Goal: Transaction & Acquisition: Purchase product/service

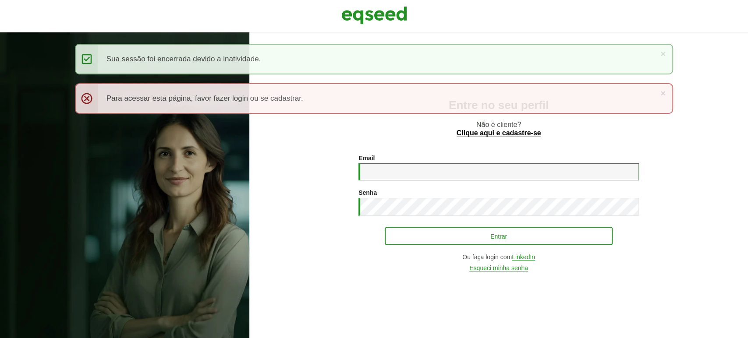
type input "**********"
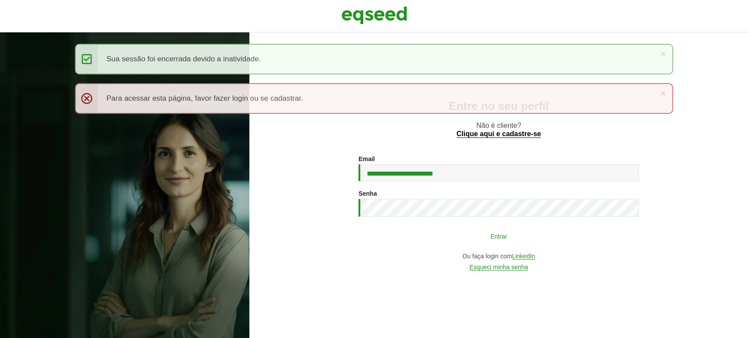
click at [407, 242] on button "Entrar" at bounding box center [499, 236] width 228 height 17
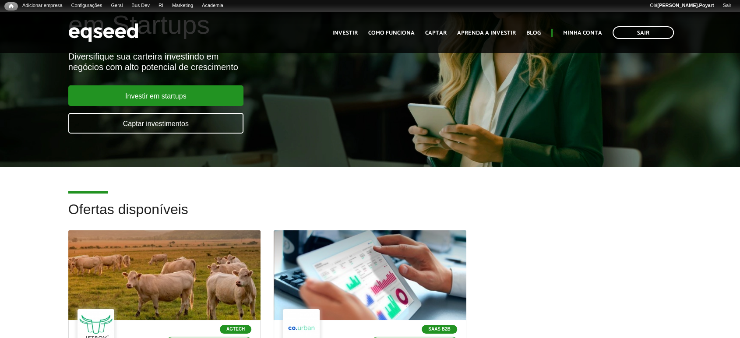
scroll to position [243, 0]
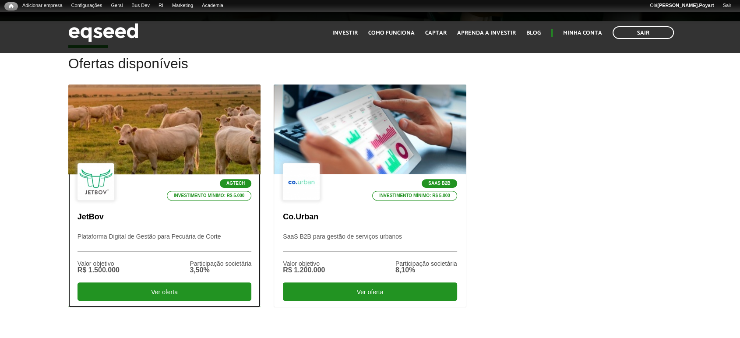
click at [144, 115] on div at bounding box center [164, 130] width 231 height 108
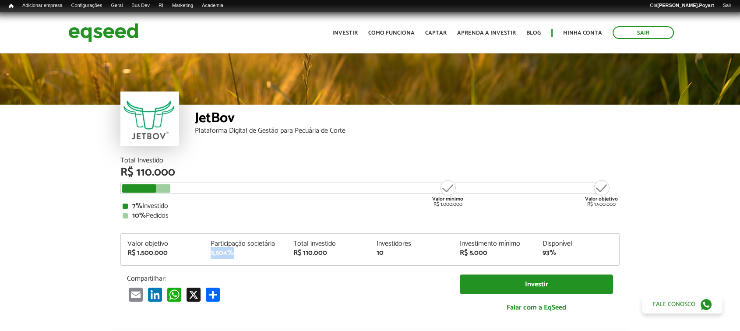
drag, startPoint x: 244, startPoint y: 254, endPoint x: 207, endPoint y: 254, distance: 37.7
click at [207, 254] on div "Participação societária 3,504%" at bounding box center [245, 248] width 83 height 16
drag, startPoint x: 105, startPoint y: 194, endPoint x: 616, endPoint y: 188, distance: 510.8
click at [598, 216] on div "10% Pedidos" at bounding box center [370, 215] width 495 height 7
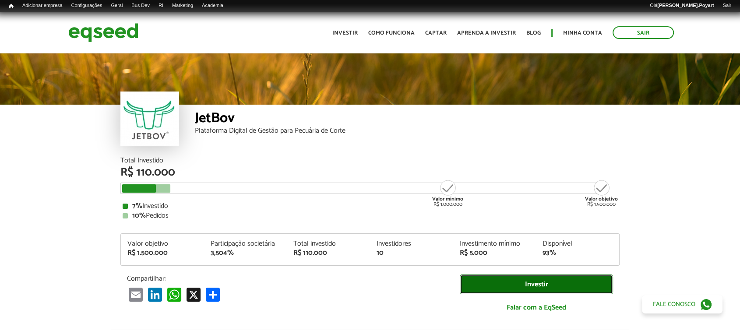
click at [523, 285] on link "Investir" at bounding box center [536, 285] width 153 height 20
click at [542, 283] on link "Investir" at bounding box center [536, 285] width 153 height 20
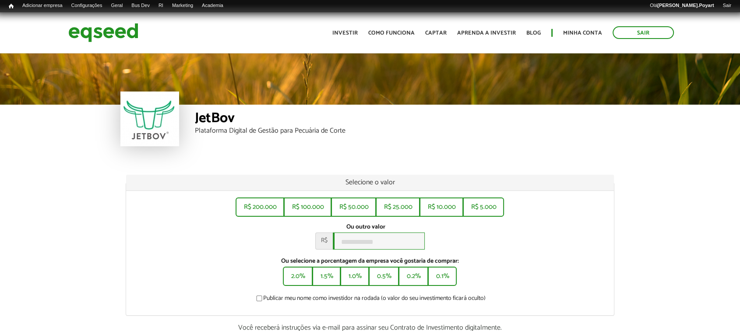
click at [350, 244] on input "Ou outro valor *" at bounding box center [379, 241] width 92 height 17
click at [531, 258] on div "R$ 200.000 R$ 100.000 R$ 50.000 R$ 25.000 R$ 10.000 R$ 5.000 Ou outro valor * R…" at bounding box center [370, 253] width 488 height 124
click at [440, 282] on button "0.1%" at bounding box center [442, 276] width 27 height 18
click at [411, 284] on button "0.2%" at bounding box center [413, 276] width 28 height 18
click at [387, 283] on button "0.5%" at bounding box center [384, 276] width 28 height 18
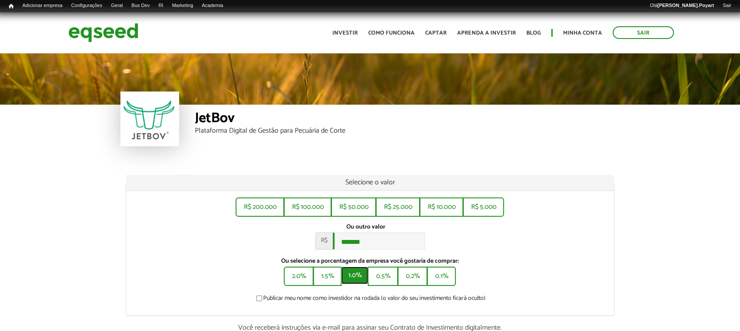
click at [356, 280] on button "1.0%" at bounding box center [354, 276] width 27 height 18
click at [327, 283] on button "1.5%" at bounding box center [326, 276] width 27 height 18
click at [299, 274] on button "2.0%" at bounding box center [298, 276] width 28 height 18
type input "*******"
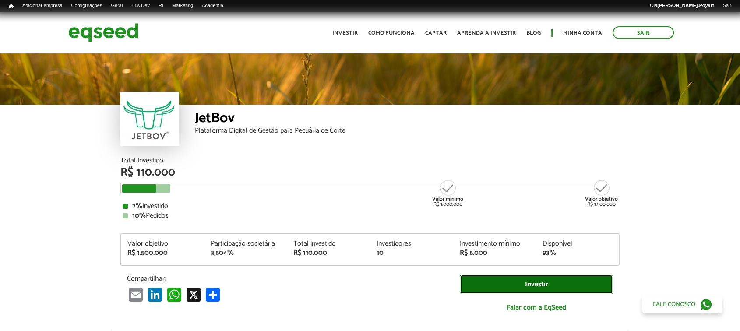
click at [518, 282] on link "Investir" at bounding box center [536, 285] width 153 height 20
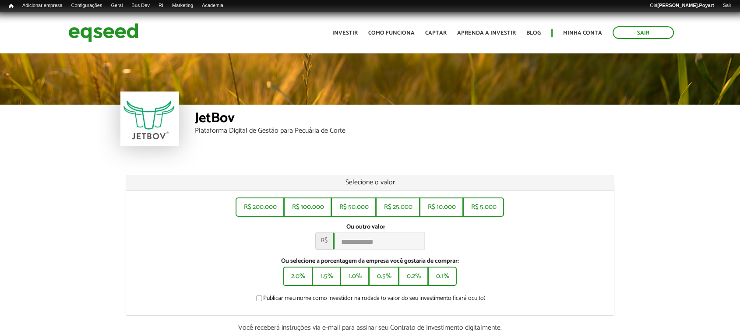
scroll to position [49, 0]
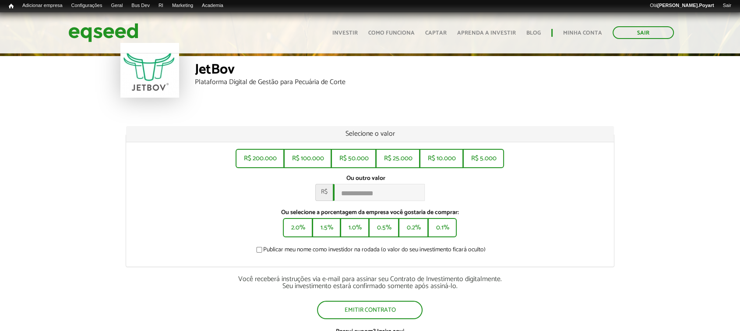
click at [501, 91] on div "JetBov Plataforma Digital de Gestão para Pecuária de Corte" at bounding box center [407, 82] width 425 height 53
